Goal: Information Seeking & Learning: Learn about a topic

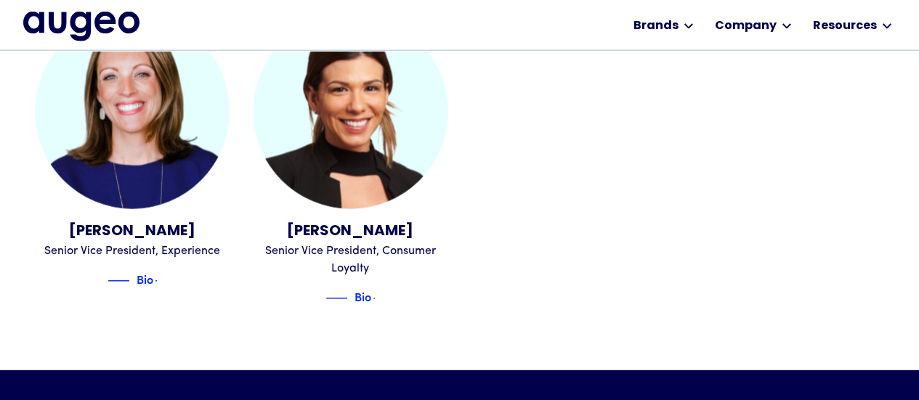
scroll to position [1855, 0]
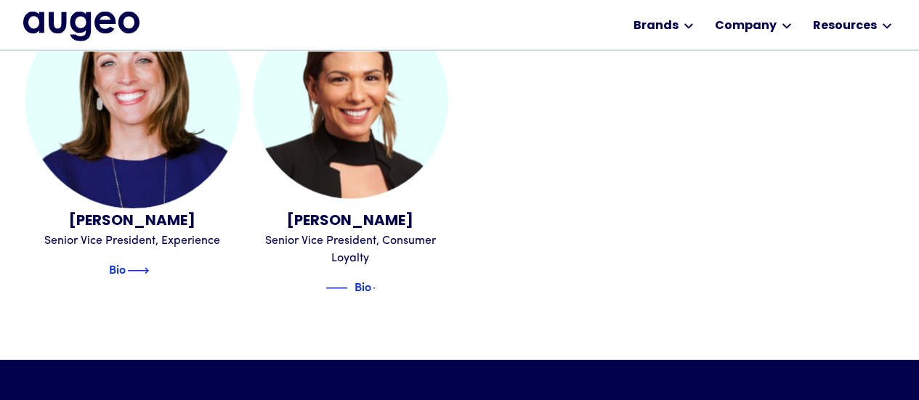
click at [142, 262] on img at bounding box center [138, 270] width 22 height 17
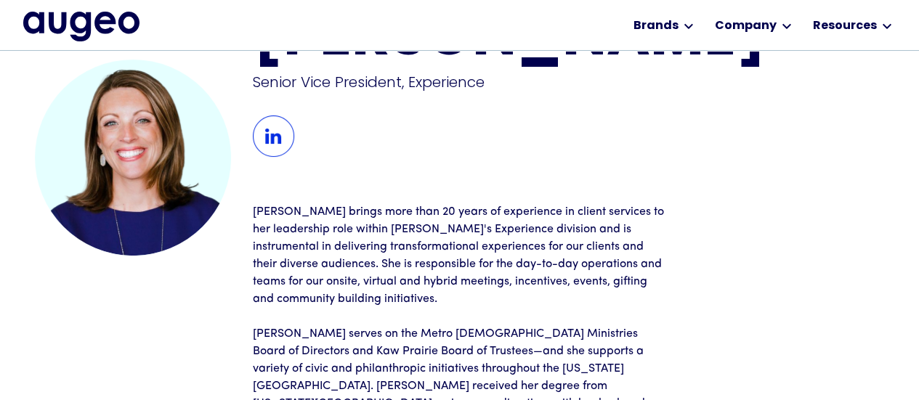
scroll to position [9, 0]
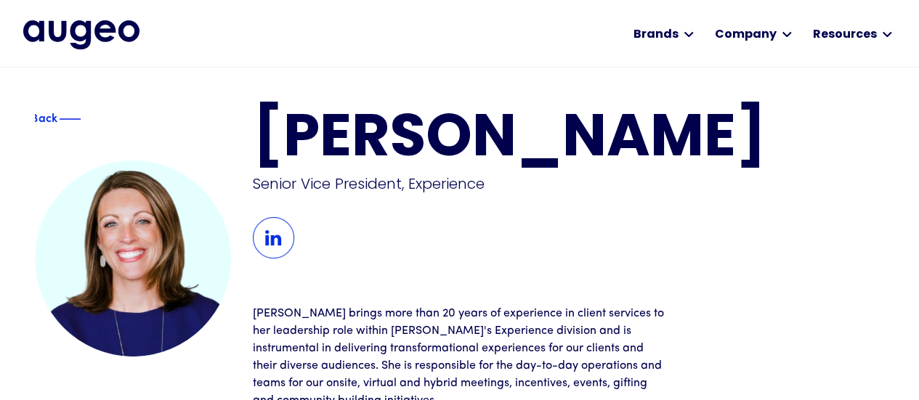
drag, startPoint x: 743, startPoint y: 149, endPoint x: 553, endPoint y: 129, distance: 190.8
click at [628, 133] on h1 "[PERSON_NAME]" at bounding box center [569, 140] width 632 height 59
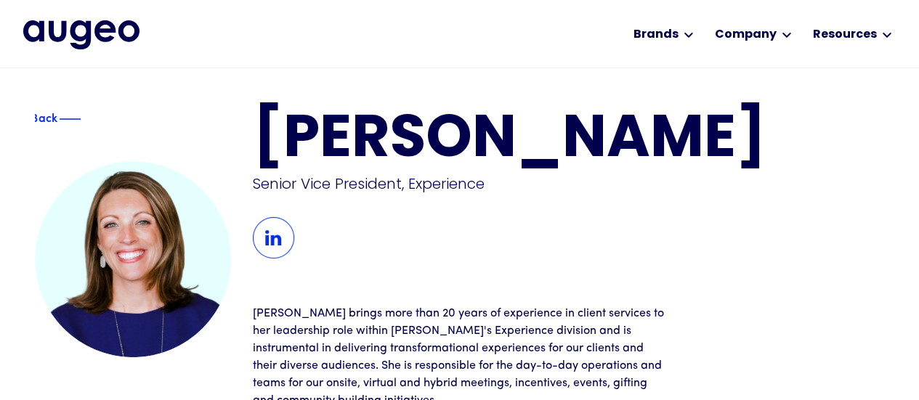
click at [347, 136] on h1 "[PERSON_NAME]" at bounding box center [569, 141] width 632 height 59
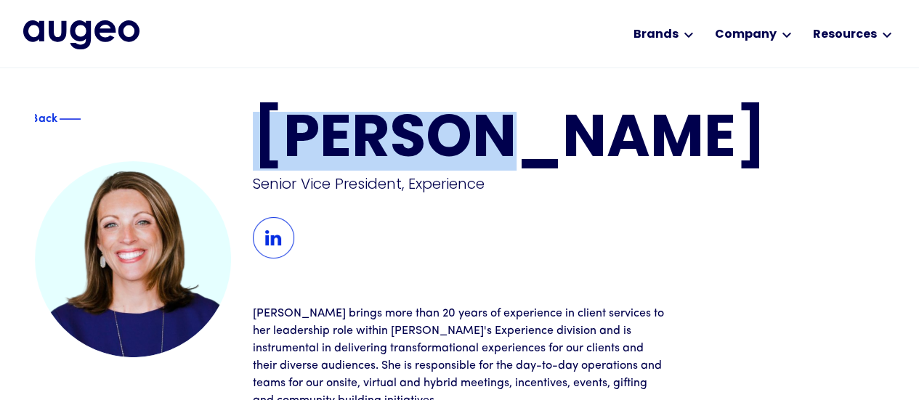
click at [347, 136] on h1 "[PERSON_NAME]" at bounding box center [569, 141] width 632 height 59
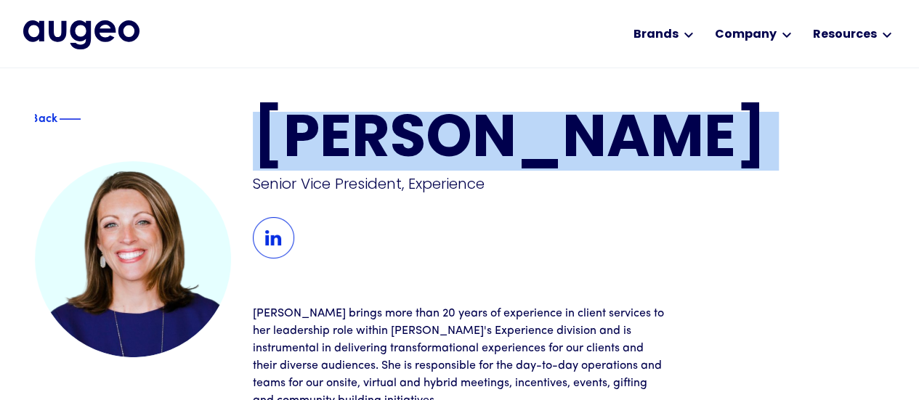
click at [347, 136] on h1 "[PERSON_NAME]" at bounding box center [569, 141] width 632 height 59
copy h1 "[PERSON_NAME]"
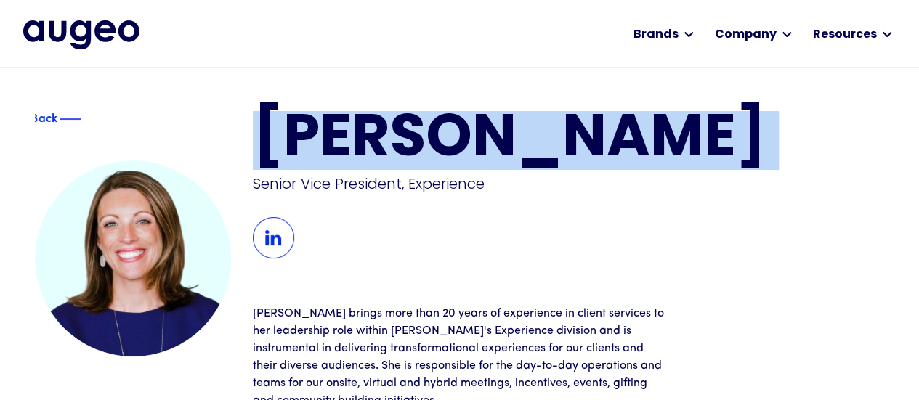
scroll to position [3, 0]
